Goal: Navigation & Orientation: Find specific page/section

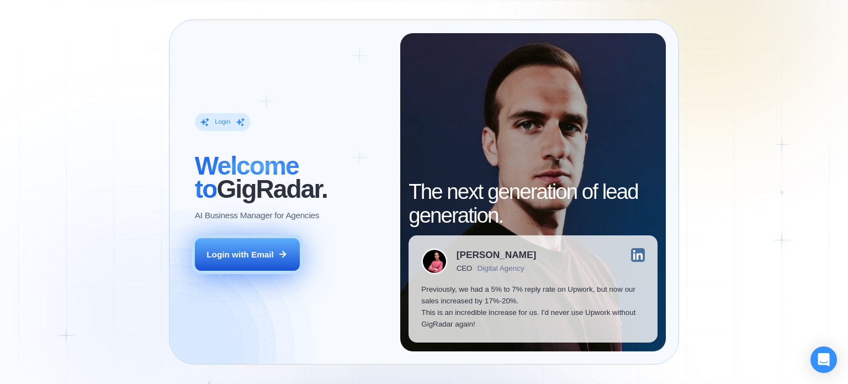
click at [248, 251] on div "Login with Email" at bounding box center [240, 255] width 67 height 12
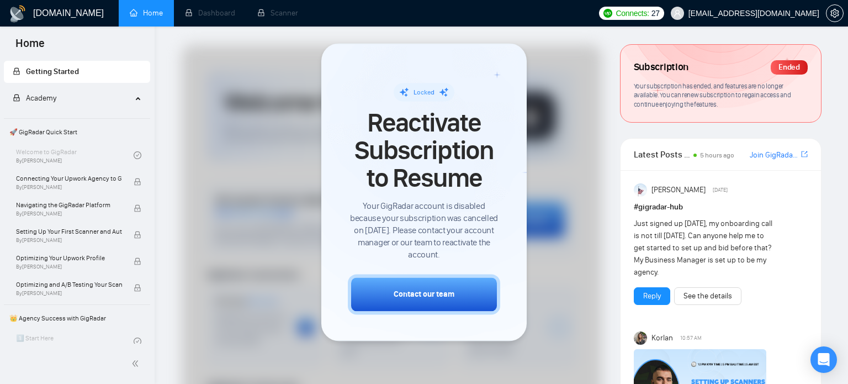
click at [252, 84] on div at bounding box center [392, 341] width 420 height 593
click at [537, 83] on div at bounding box center [392, 341] width 420 height 593
click at [837, 18] on button "button" at bounding box center [835, 13] width 18 height 18
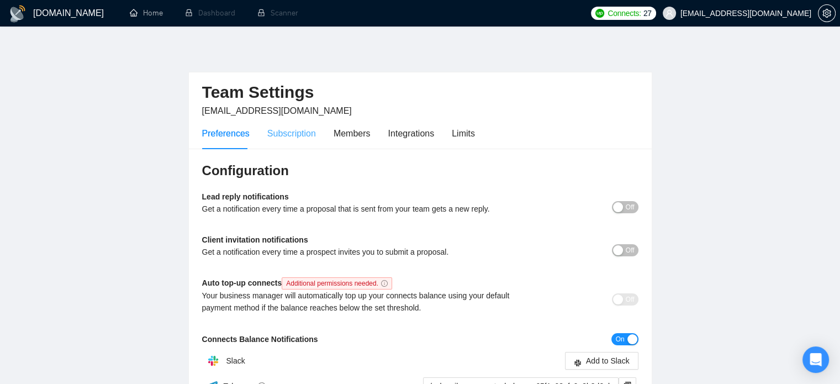
click at [290, 140] on div "Subscription" at bounding box center [291, 133] width 49 height 31
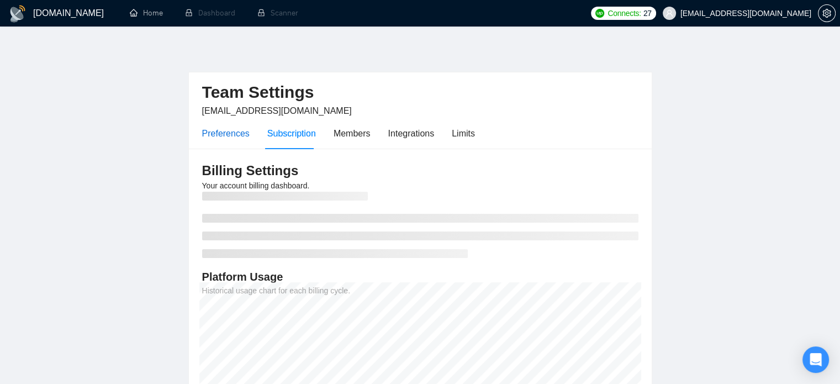
click at [232, 136] on div "Preferences" at bounding box center [225, 133] width 47 height 14
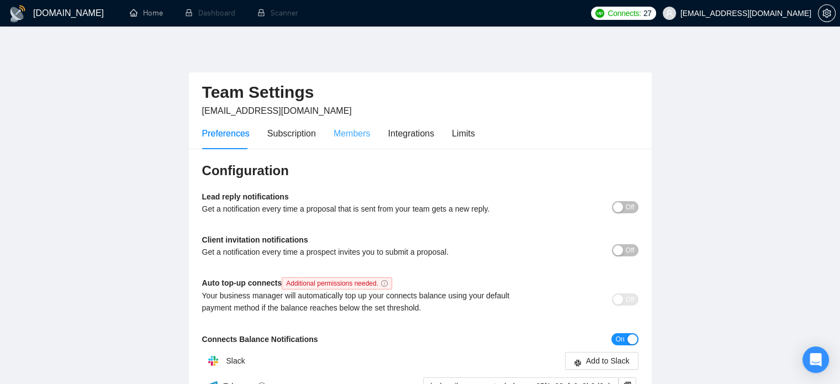
click at [347, 141] on div "Members" at bounding box center [352, 133] width 37 height 31
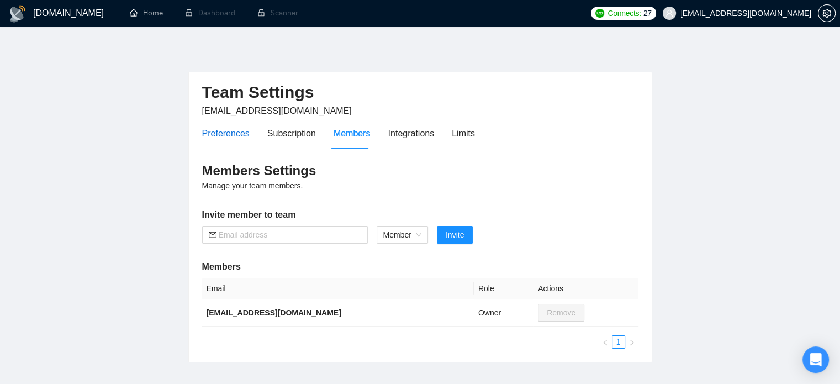
click at [212, 132] on div "Preferences" at bounding box center [225, 133] width 47 height 14
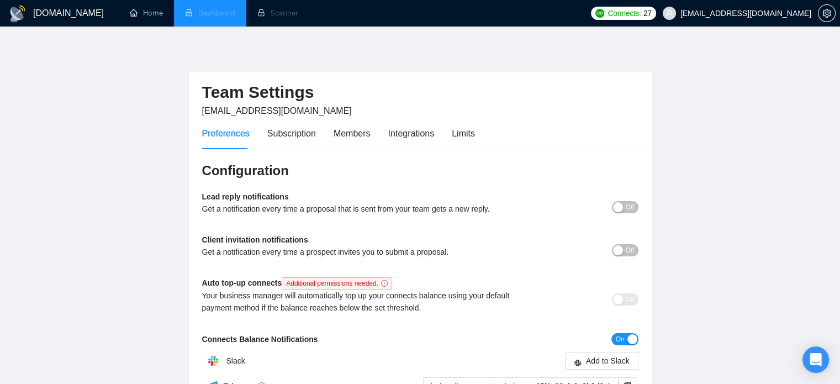
click at [218, 14] on li "Dashboard" at bounding box center [210, 13] width 72 height 27
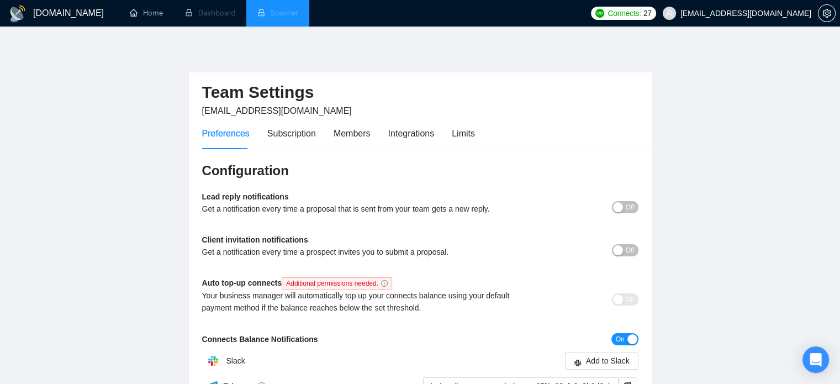
click at [270, 18] on li "Scanner" at bounding box center [277, 13] width 63 height 27
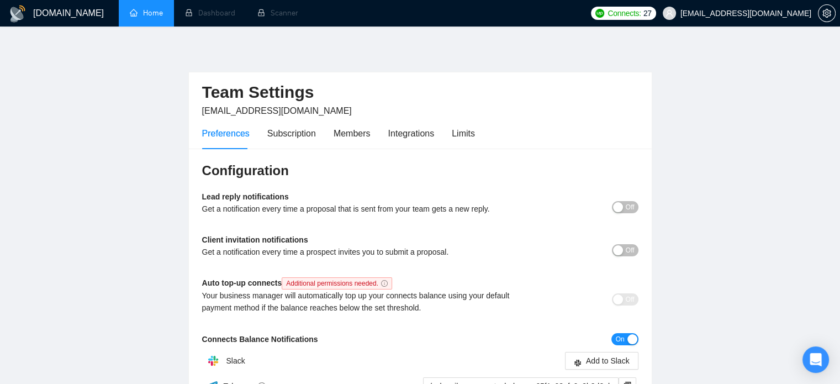
click at [149, 15] on link "Home" at bounding box center [146, 12] width 33 height 9
